Goal: Task Accomplishment & Management: Manage account settings

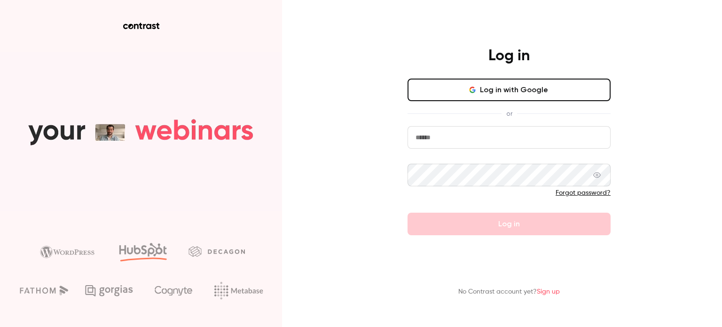
click at [439, 141] on input "email" at bounding box center [508, 137] width 203 height 23
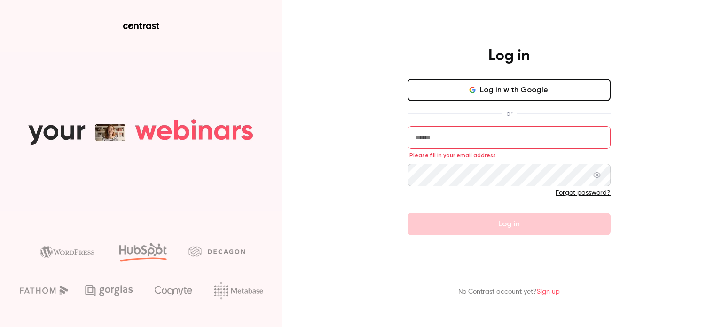
type input "**********"
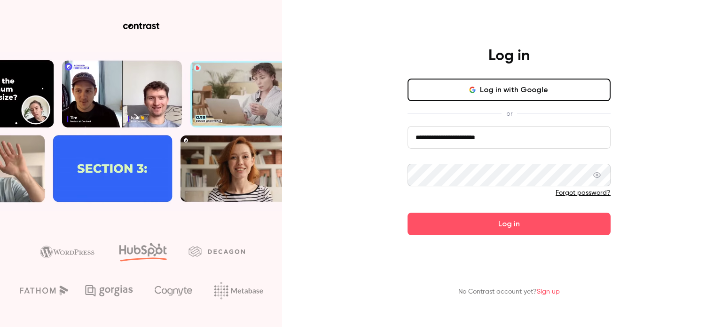
click at [596, 178] on icon at bounding box center [597, 175] width 8 height 8
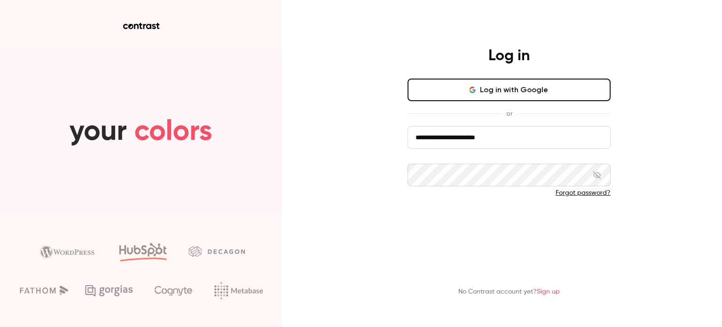
click at [434, 217] on button "Log in" at bounding box center [508, 223] width 203 height 23
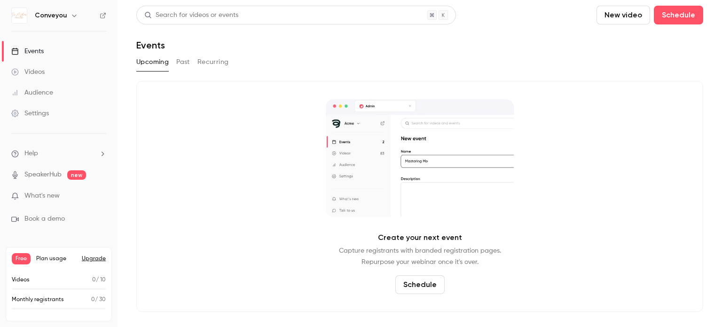
click at [40, 71] on div "Videos" at bounding box center [27, 71] width 33 height 9
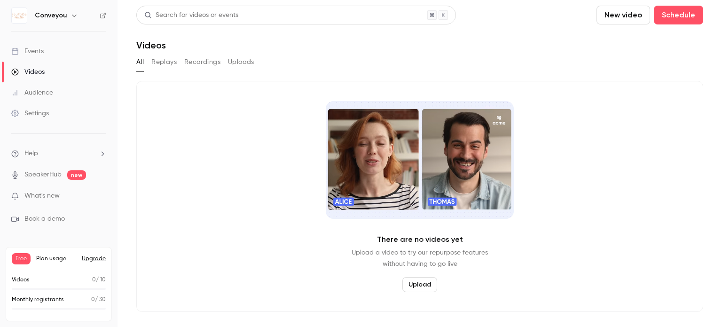
click at [149, 60] on div "All Replays Recordings Uploads" at bounding box center [419, 62] width 567 height 15
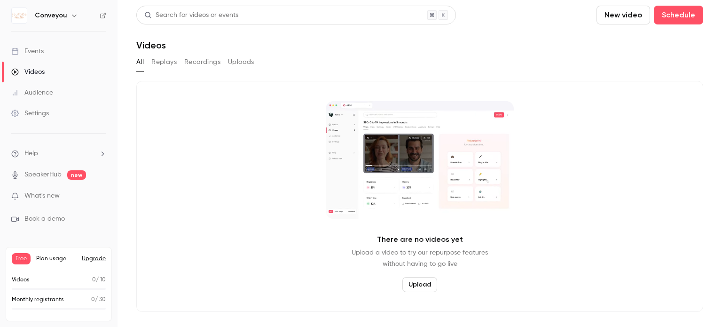
click at [162, 62] on button "Replays" at bounding box center [163, 62] width 25 height 15
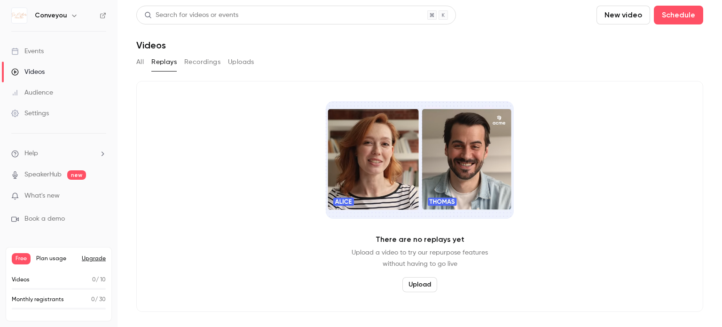
click at [202, 61] on button "Recordings" at bounding box center [202, 62] width 36 height 15
click at [239, 63] on button "Uploads" at bounding box center [241, 62] width 26 height 15
click at [137, 64] on button "All" at bounding box center [140, 62] width 8 height 15
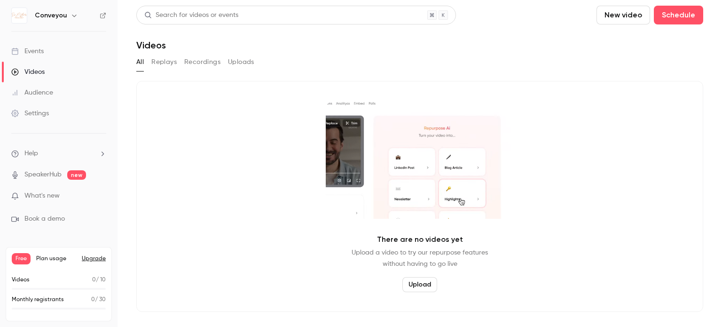
click at [37, 52] on div "Events" at bounding box center [27, 51] width 32 height 9
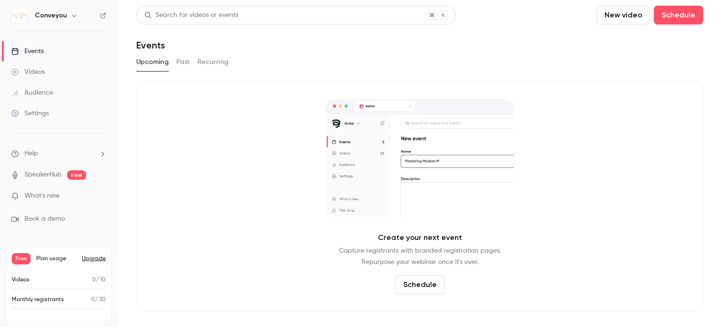
click at [73, 15] on icon "button" at bounding box center [74, 16] width 8 height 8
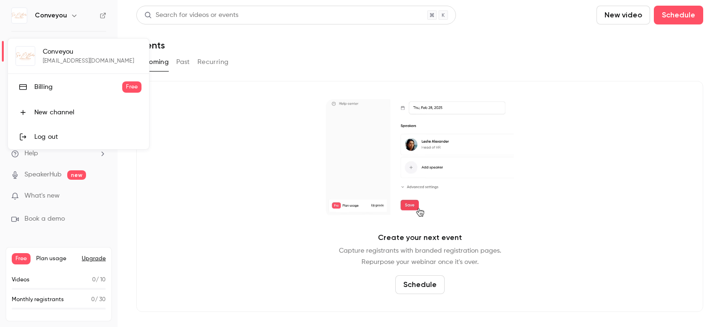
click at [161, 150] on div at bounding box center [361, 163] width 722 height 327
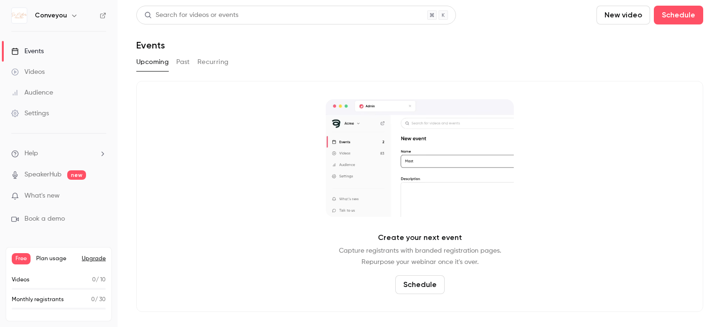
click at [74, 16] on icon "button" at bounding box center [74, 16] width 8 height 8
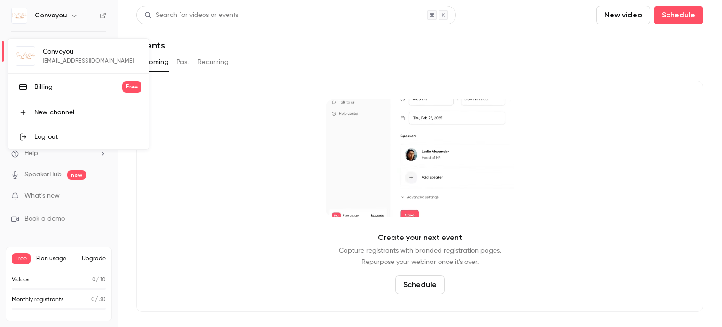
click at [56, 134] on div "Log out" at bounding box center [87, 136] width 107 height 9
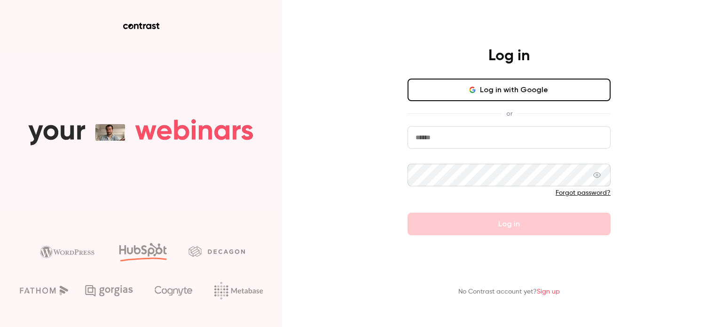
click at [465, 134] on input "email" at bounding box center [508, 137] width 203 height 23
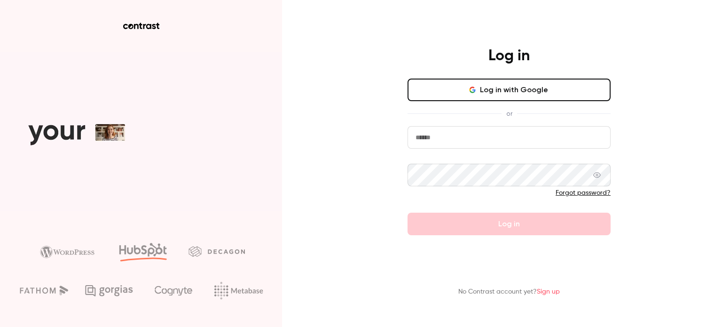
click at [584, 192] on link "Forgot password?" at bounding box center [583, 192] width 55 height 7
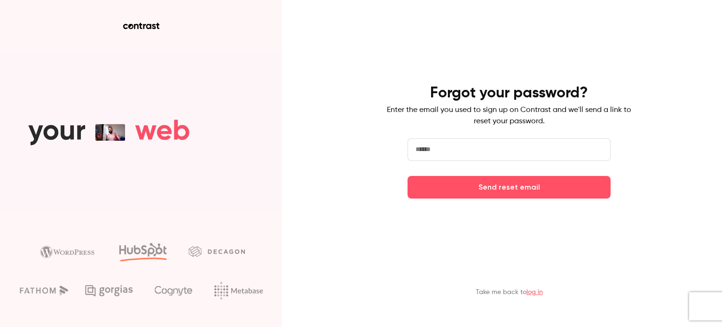
click at [501, 155] on input "email" at bounding box center [508, 149] width 203 height 23
type input "*"
click at [407, 176] on button "Send reset email" at bounding box center [508, 187] width 203 height 23
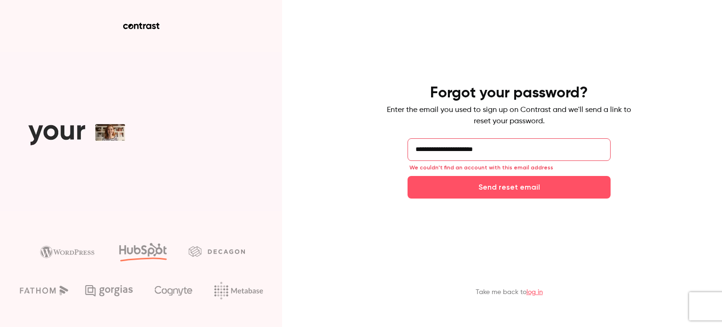
drag, startPoint x: 455, startPoint y: 148, endPoint x: 545, endPoint y: 147, distance: 89.8
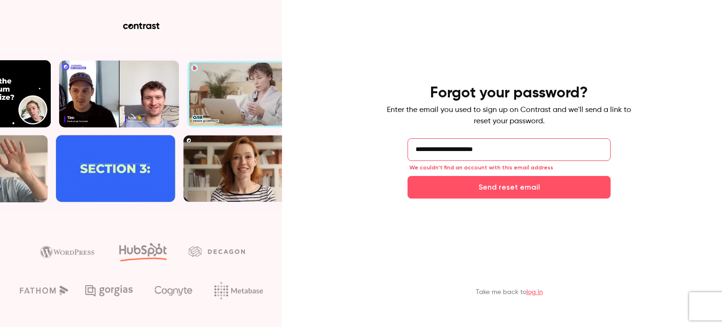
click at [545, 147] on input "**********" at bounding box center [508, 149] width 203 height 23
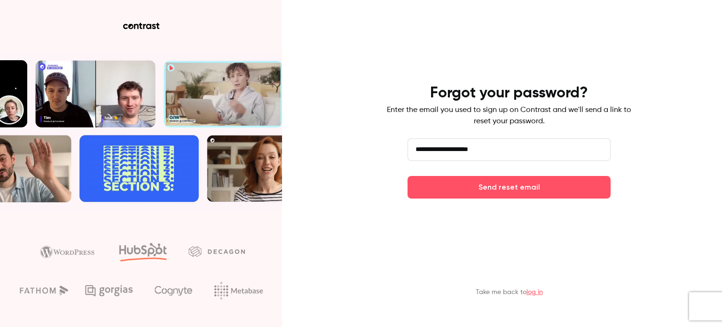
click at [407, 176] on button "Send reset email" at bounding box center [508, 187] width 203 height 23
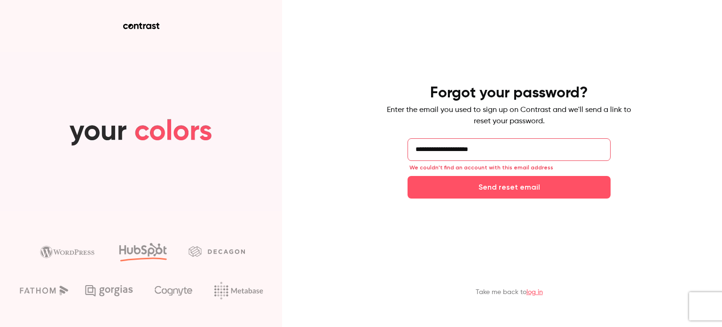
drag, startPoint x: 459, startPoint y: 152, endPoint x: 573, endPoint y: 150, distance: 114.2
click at [573, 150] on input "**********" at bounding box center [508, 149] width 203 height 23
type input "**********"
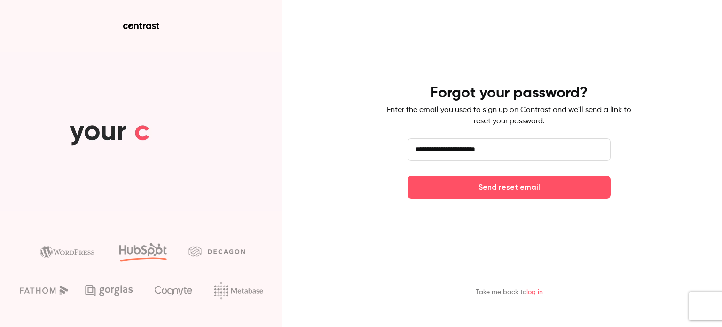
click at [407, 176] on button "Send reset email" at bounding box center [508, 187] width 203 height 23
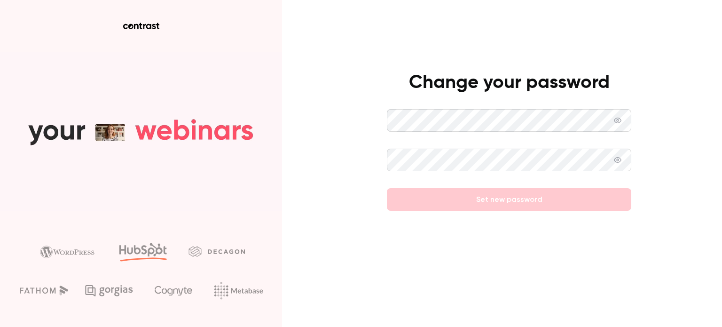
click at [619, 122] on icon at bounding box center [618, 121] width 8 height 8
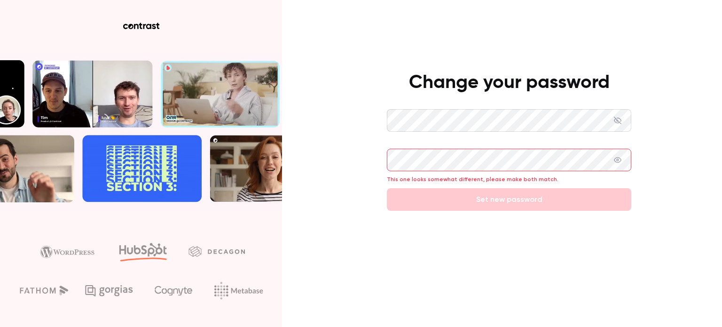
click at [619, 159] on icon at bounding box center [618, 160] width 8 height 8
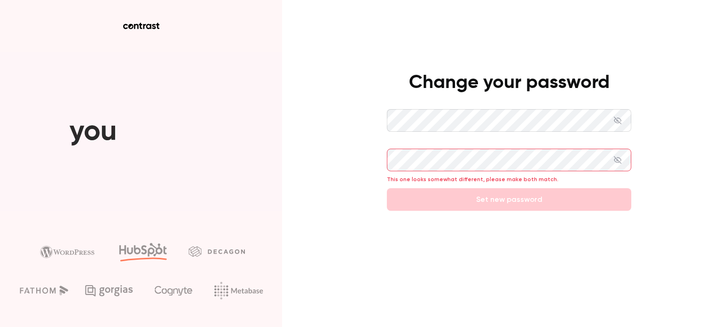
click at [515, 196] on form "This one looks somewhat different, please make both match. Set new password" at bounding box center [509, 160] width 244 height 102
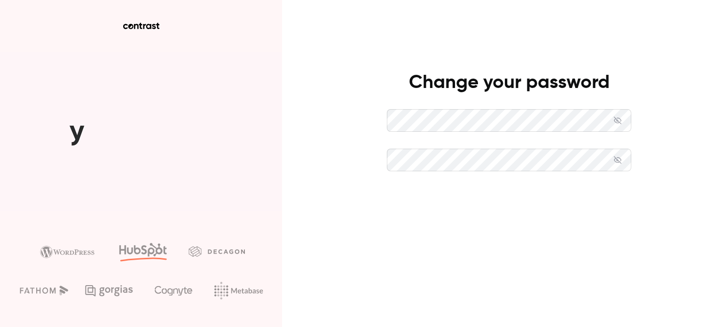
click at [534, 200] on button "Set new password" at bounding box center [509, 199] width 244 height 23
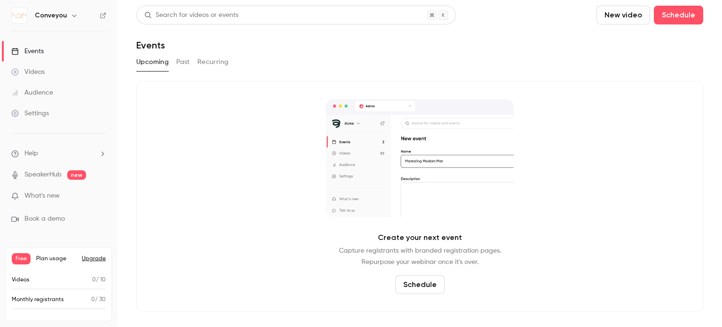
click at [183, 65] on button "Past" at bounding box center [183, 62] width 14 height 15
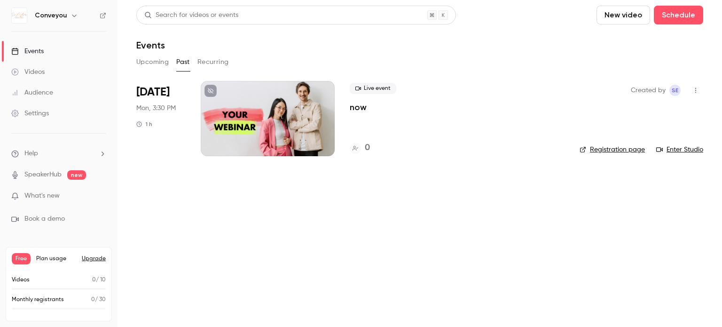
click at [278, 135] on div at bounding box center [268, 118] width 134 height 75
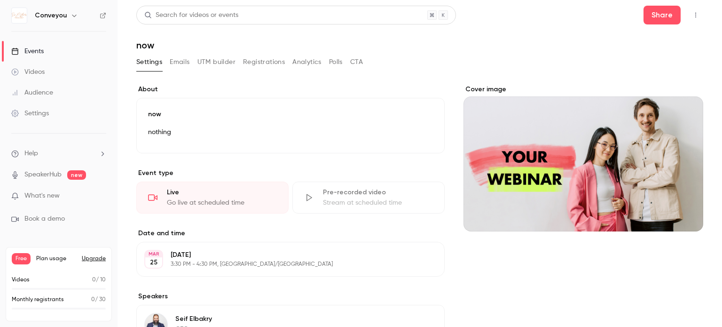
click at [42, 70] on div "Videos" at bounding box center [27, 71] width 33 height 9
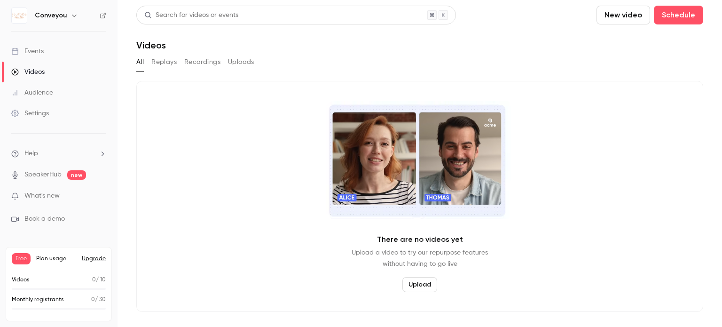
click at [166, 63] on button "Replays" at bounding box center [163, 62] width 25 height 15
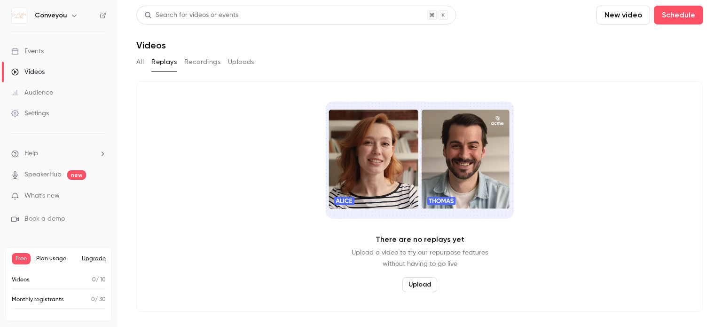
click at [207, 63] on button "Recordings" at bounding box center [202, 62] width 36 height 15
click at [239, 64] on button "Uploads" at bounding box center [241, 62] width 26 height 15
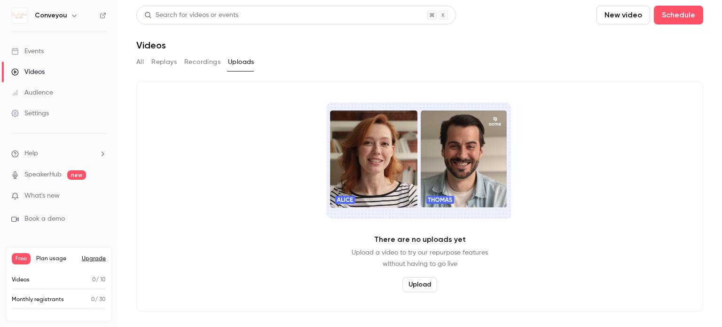
click at [139, 64] on button "All" at bounding box center [140, 62] width 8 height 15
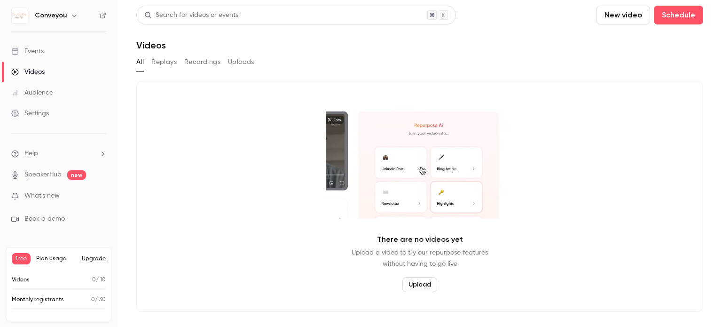
click at [92, 259] on button "Upgrade" at bounding box center [94, 259] width 24 height 8
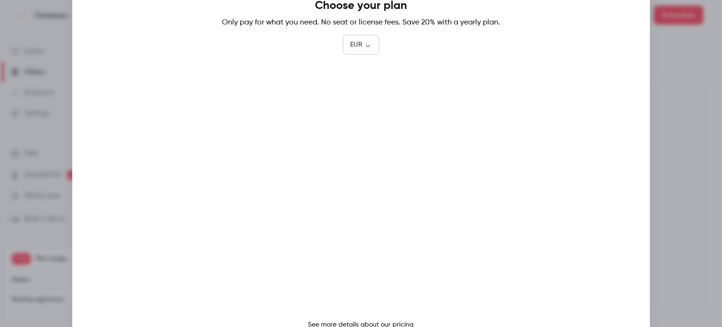
click at [368, 41] on body "Conveyou Events Videos Audience Settings Help SpeakerHub new What's new Book a …" at bounding box center [361, 163] width 722 height 327
click at [367, 101] on li "USD" at bounding box center [361, 98] width 37 height 24
type input "***"
click at [696, 62] on div at bounding box center [361, 163] width 722 height 327
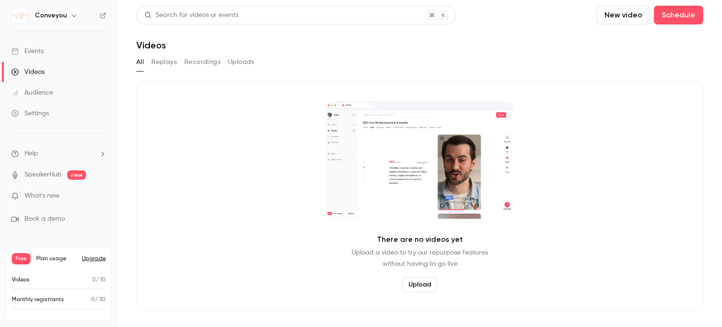
click at [37, 111] on div "Settings" at bounding box center [30, 113] width 38 height 9
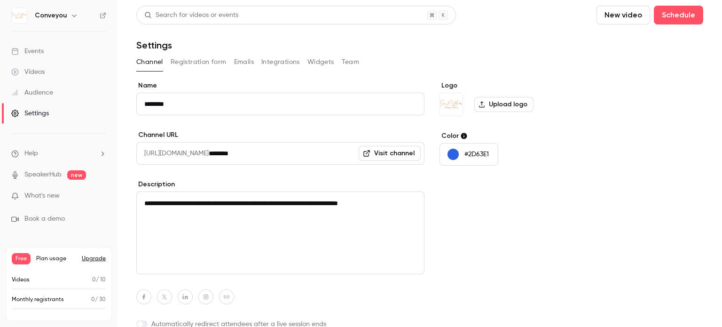
click at [34, 68] on div "Videos" at bounding box center [27, 71] width 33 height 9
